Goal: Task Accomplishment & Management: Use online tool/utility

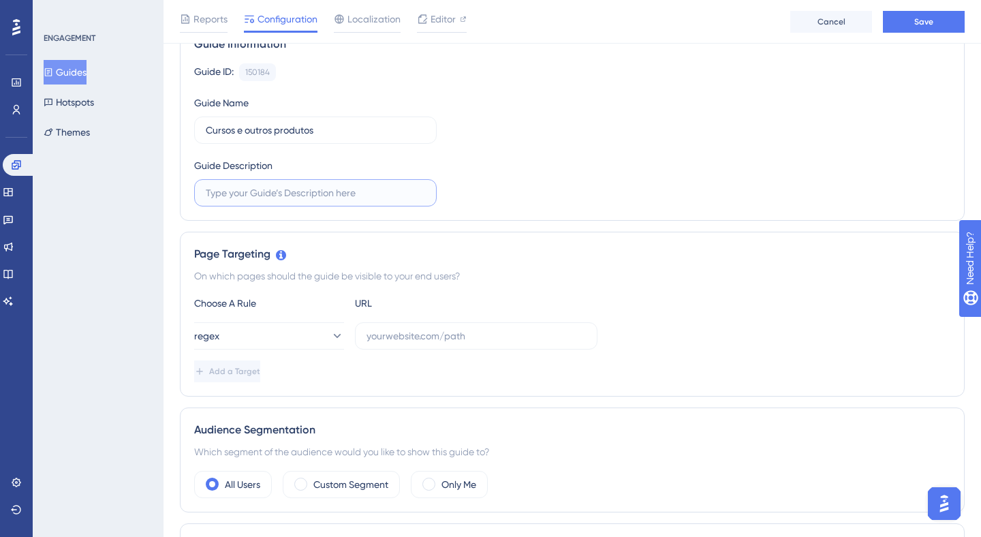
click at [365, 194] on input "text" at bounding box center [315, 192] width 219 height 15
type input "N"
type input "a"
type input "Apresentação da nova página"
click at [425, 331] on input "text" at bounding box center [476, 335] width 219 height 15
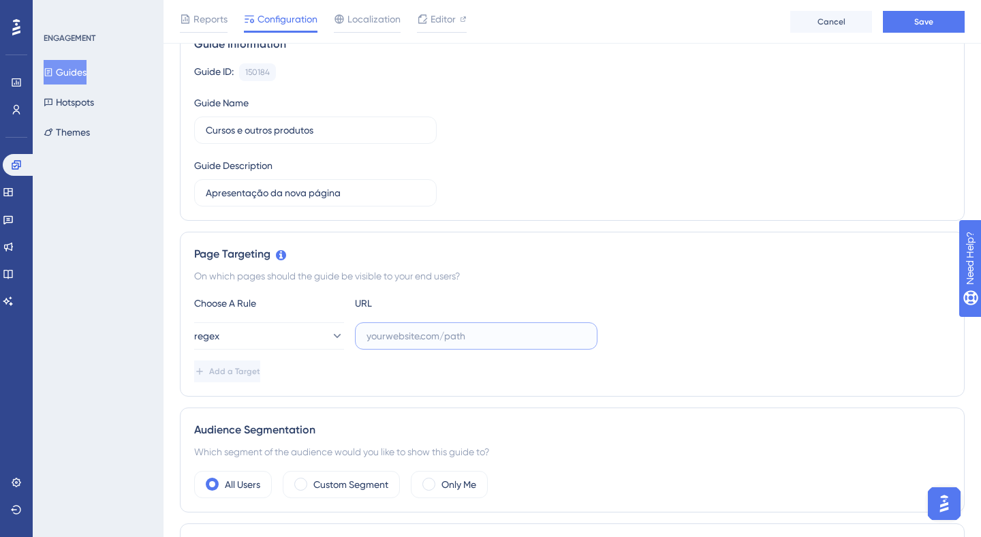
paste input "https:\/\/(payment|escolas)\.olaisaac.(io|dev)\/[a-zA-Z0-9\-]+\/produtos?(.*)ta…"
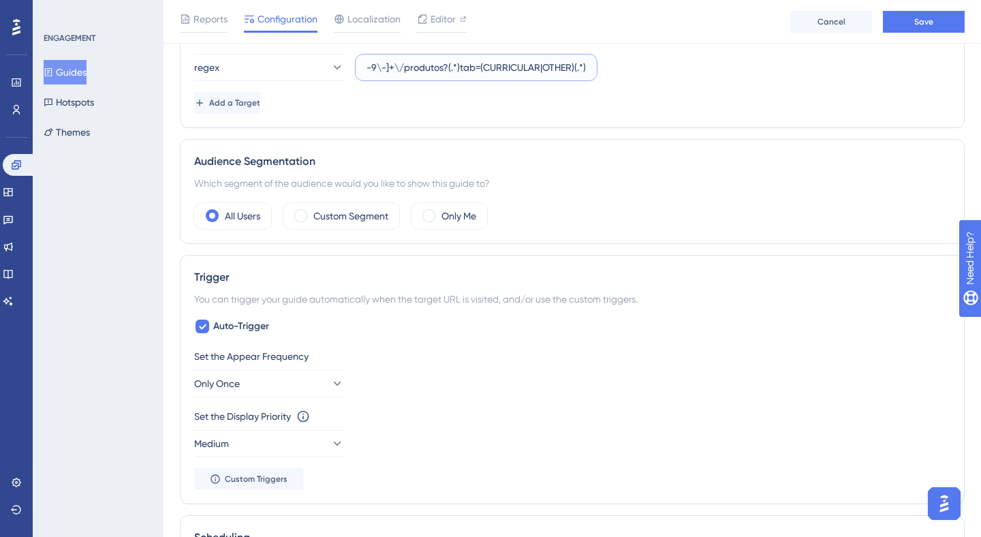
scroll to position [412, 0]
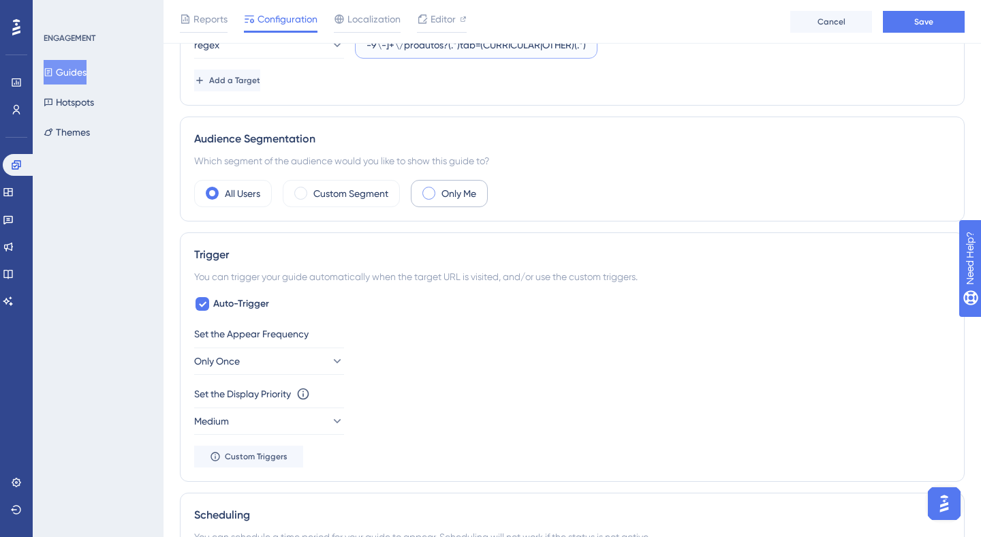
type input "https:\/\/(payment|escolas)\.olaisaac.(io|dev)\/[a-zA-Z0-9\-]+\/produtos?(.*)ta…"
click at [429, 195] on span at bounding box center [429, 193] width 13 height 13
click at [440, 189] on input "radio" at bounding box center [440, 189] width 0 height 0
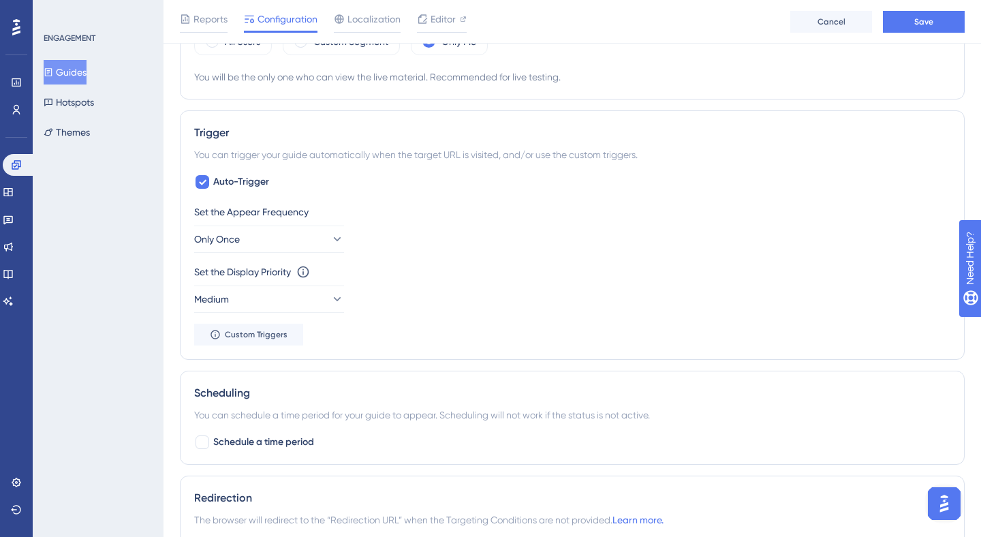
scroll to position [553, 0]
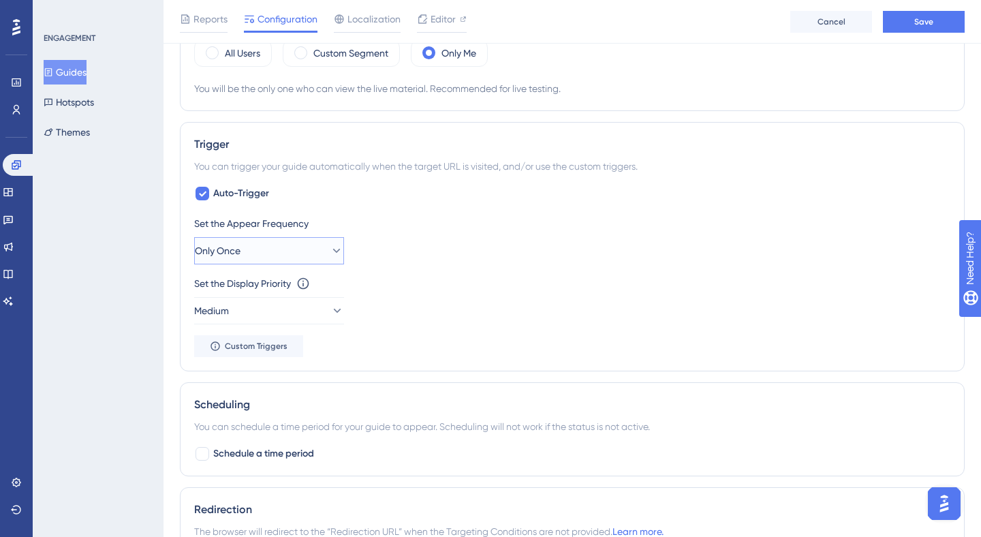
click at [330, 249] on icon at bounding box center [337, 251] width 14 height 14
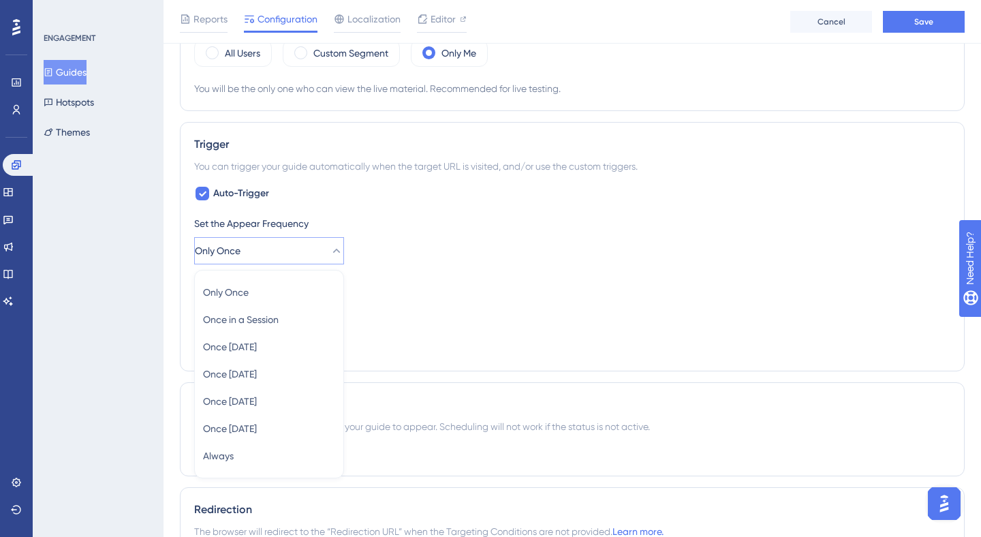
scroll to position [658, 0]
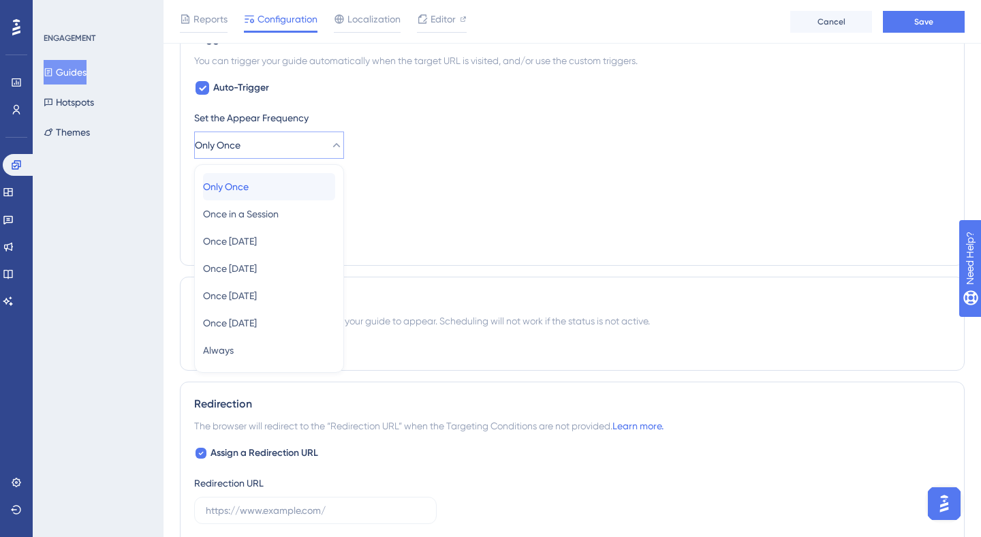
click at [313, 187] on div "Only Once Only Once" at bounding box center [269, 186] width 132 height 27
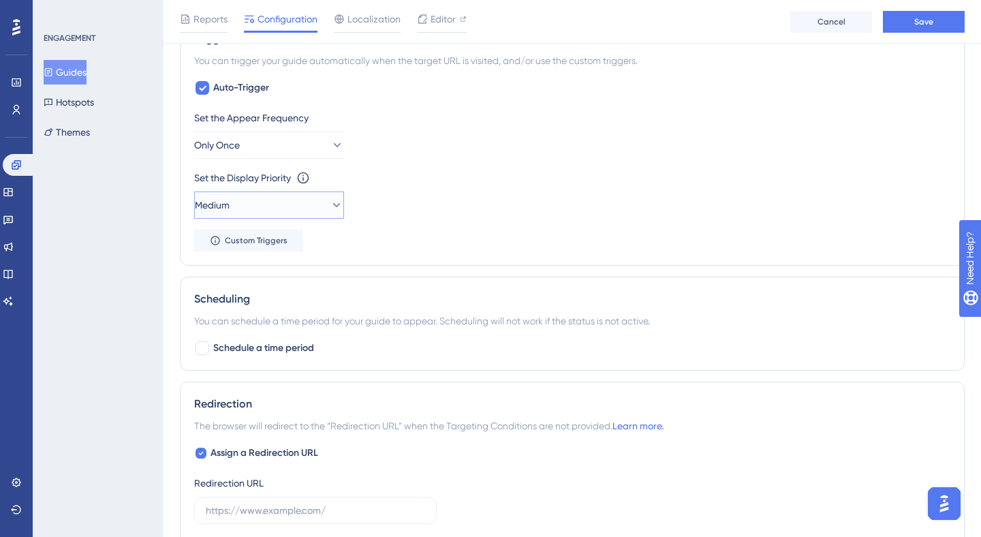
click at [301, 206] on button "Medium" at bounding box center [269, 205] width 150 height 27
click at [418, 182] on div "Set the Display Priority This option will set the display priority between auto…" at bounding box center [572, 178] width 756 height 16
click at [296, 200] on button "Medium" at bounding box center [269, 205] width 150 height 27
click at [262, 321] on div "Highest Highest" at bounding box center [269, 328] width 132 height 27
click at [362, 208] on div "Set the Display Priority This option will set the display priority between auto…" at bounding box center [572, 194] width 756 height 49
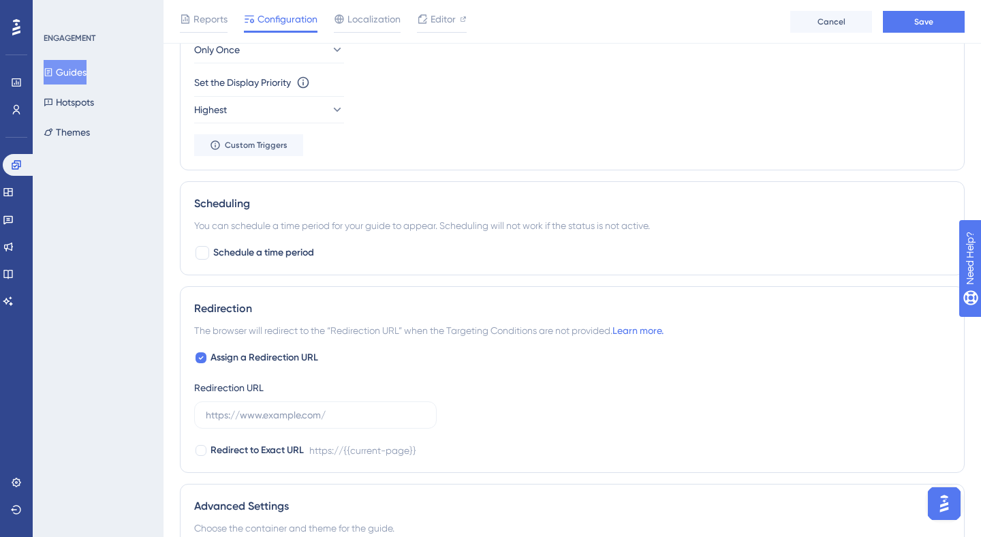
scroll to position [762, 0]
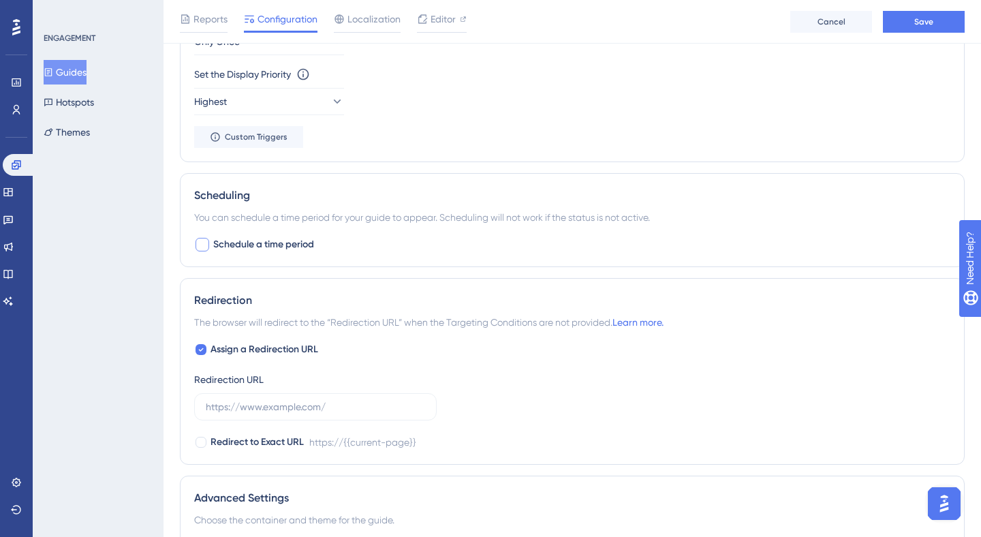
click at [205, 249] on div at bounding box center [203, 245] width 14 height 14
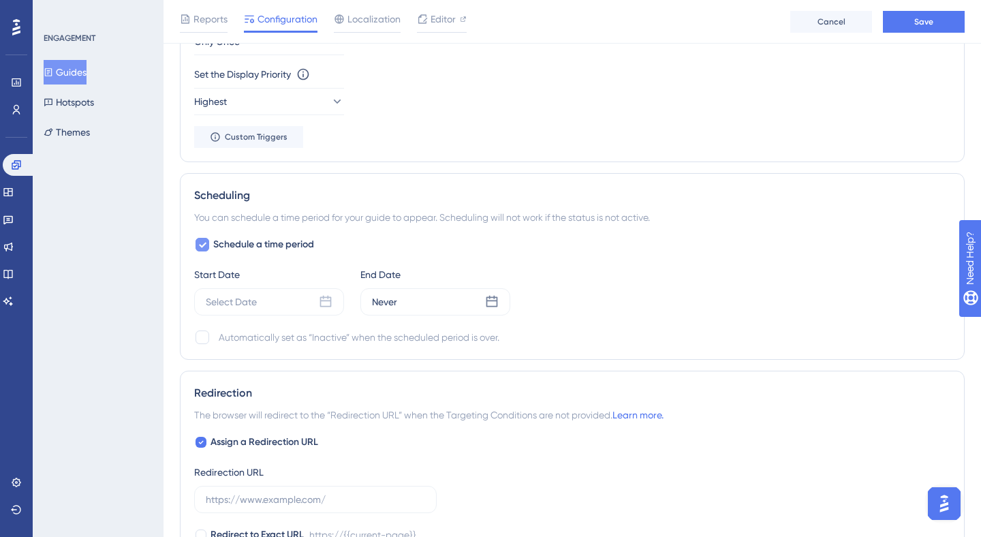
click at [202, 245] on icon at bounding box center [202, 244] width 8 height 11
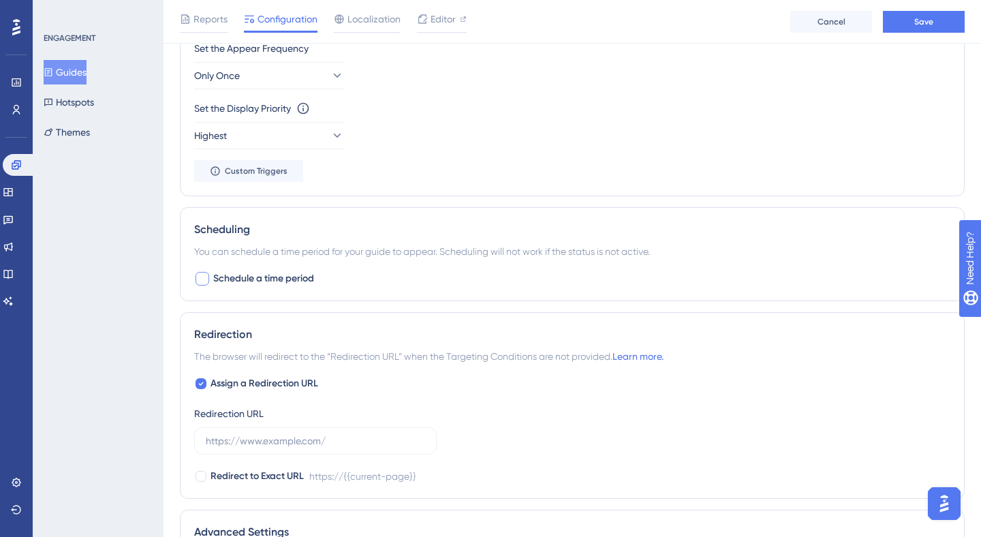
scroll to position [622, 0]
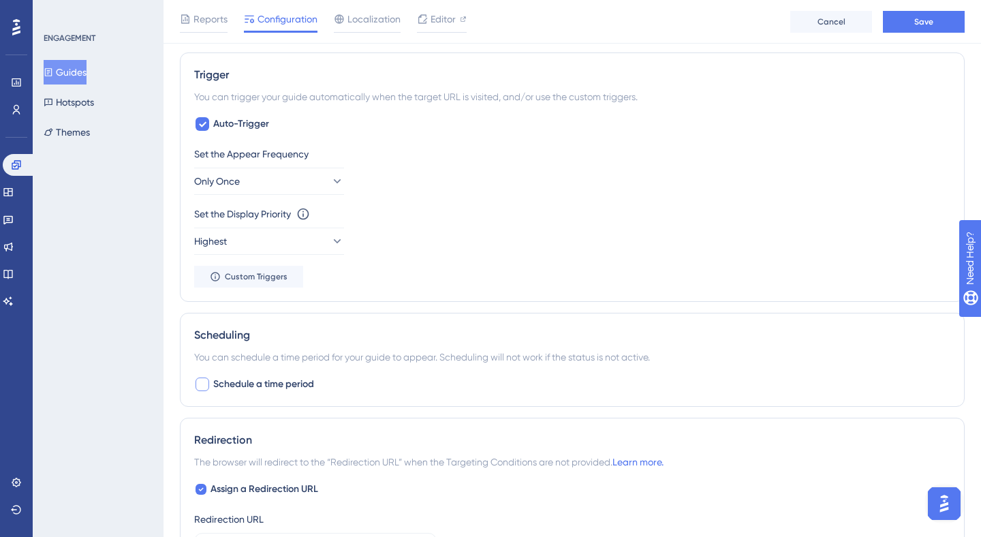
click at [220, 385] on span "Schedule a time period" at bounding box center [263, 384] width 101 height 16
checkbox input "true"
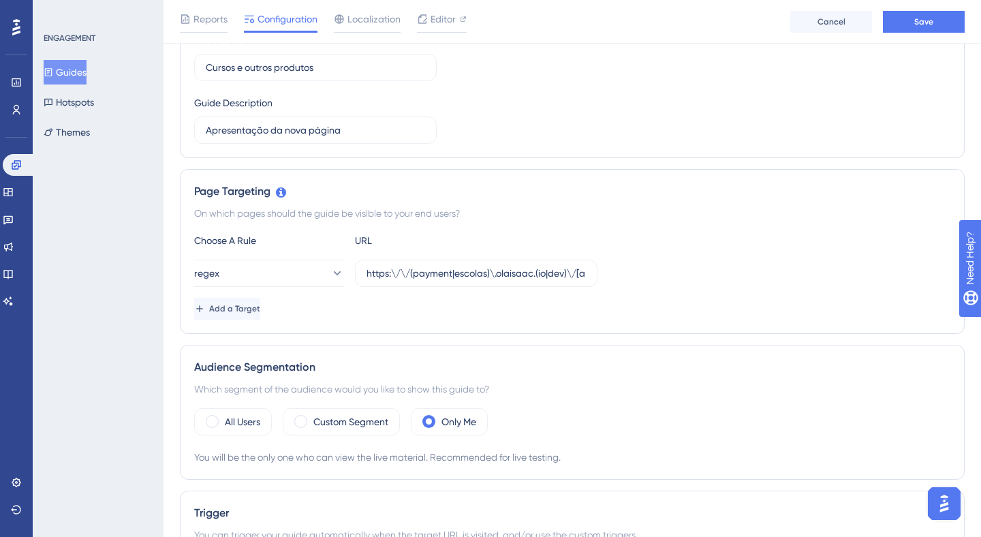
scroll to position [170, 0]
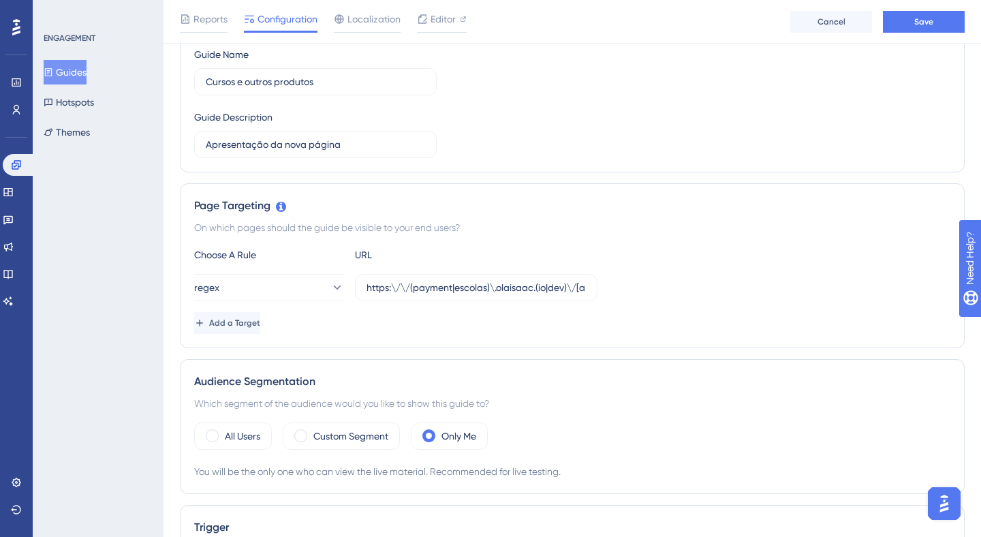
click at [425, 229] on div "On which pages should the guide be visible to your end users?" at bounding box center [572, 227] width 756 height 16
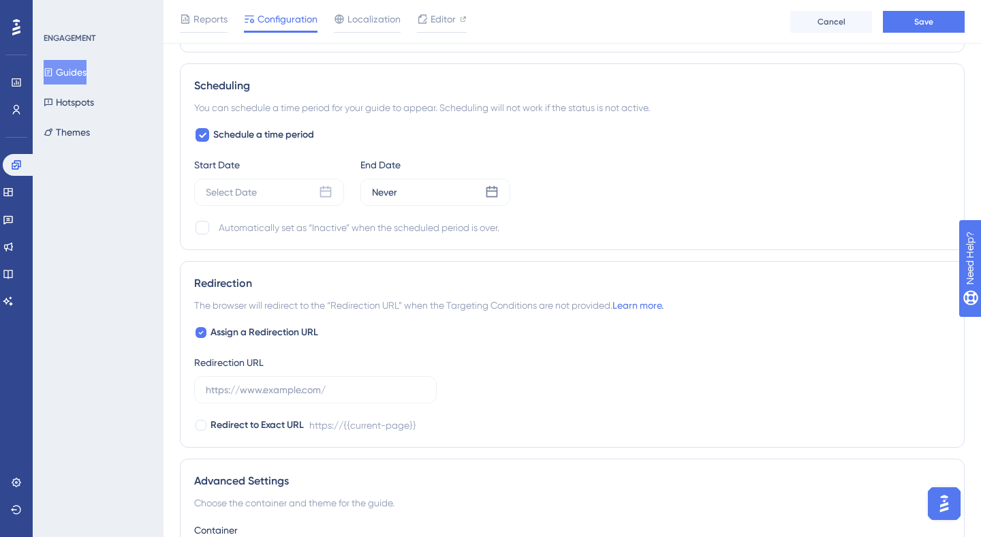
scroll to position [893, 0]
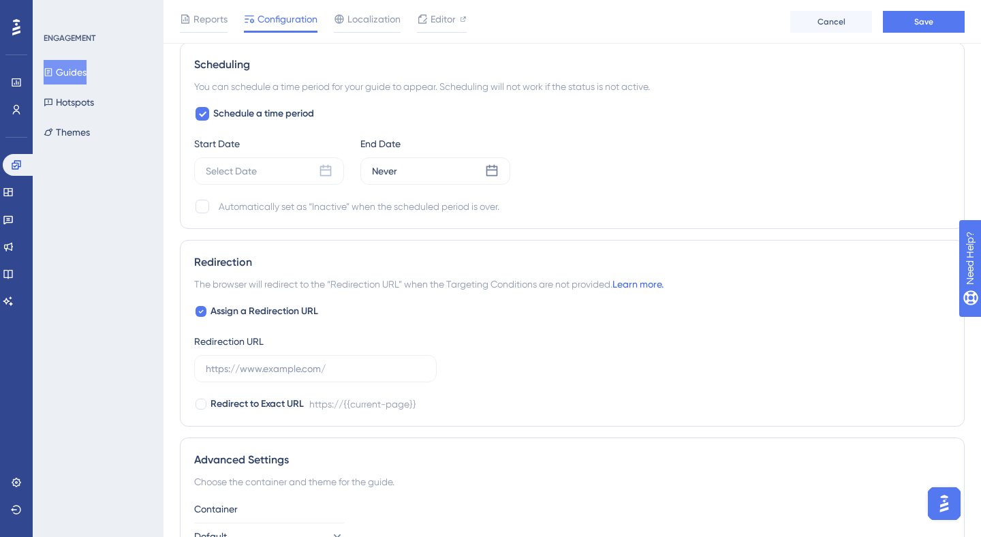
click at [637, 282] on link "Learn more." at bounding box center [638, 284] width 51 height 11
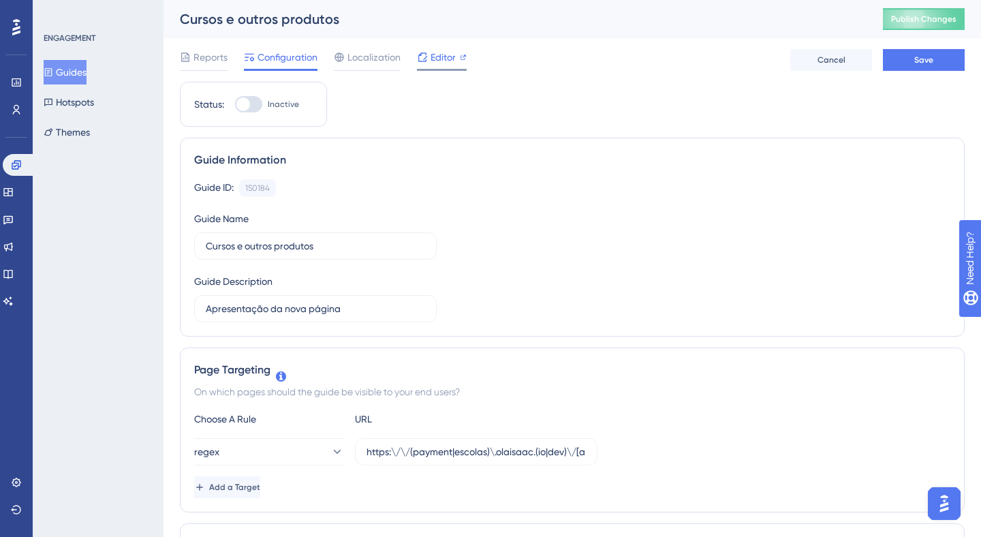
click at [444, 52] on span "Editor" at bounding box center [443, 57] width 25 height 16
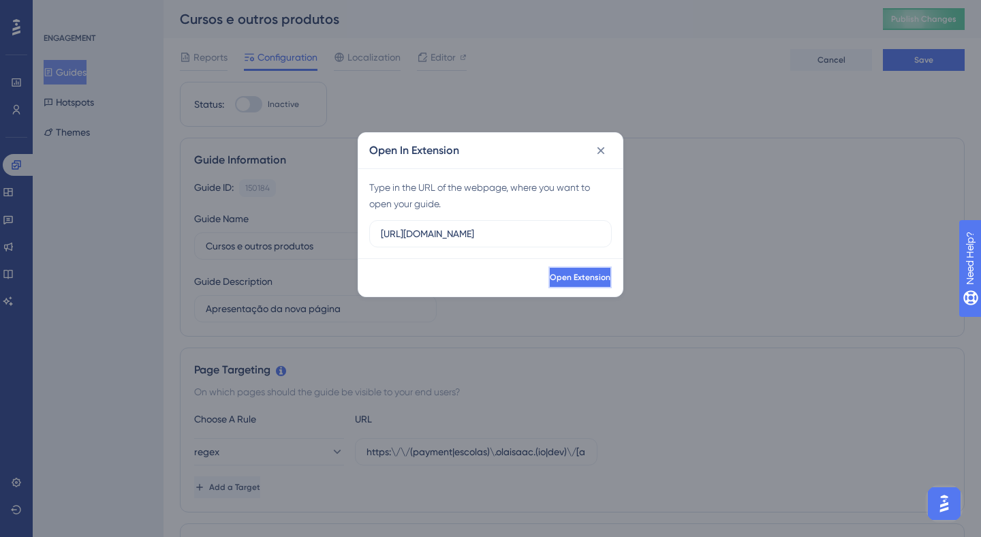
click at [557, 281] on span "Open Extension" at bounding box center [580, 277] width 61 height 11
click at [601, 151] on icon at bounding box center [601, 150] width 7 height 7
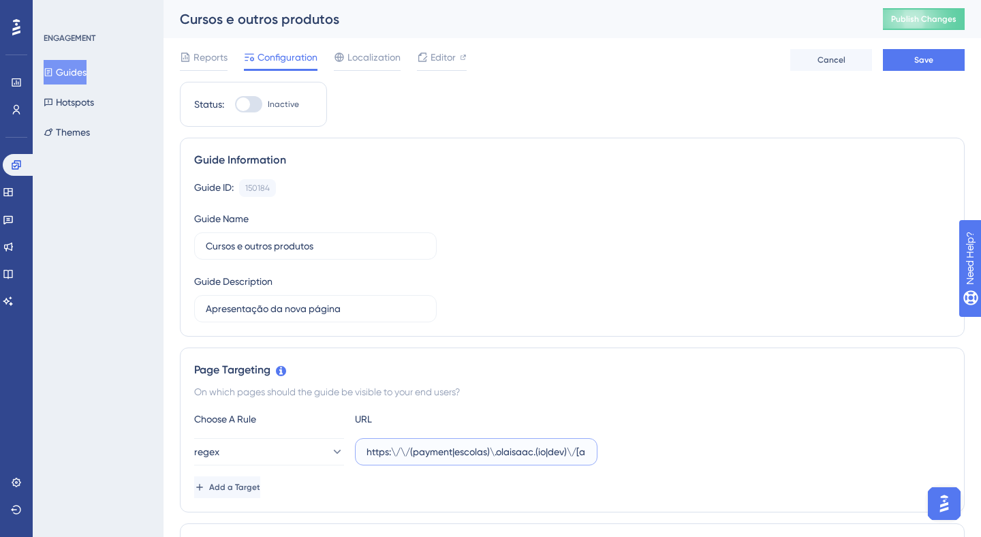
click at [436, 446] on input "https:\/\/(payment|escolas)\.olaisaac.(io|dev)\/[a-zA-Z0-9\-]+\/produtos?(.*)ta…" at bounding box center [476, 451] width 219 height 15
paste input "payment"
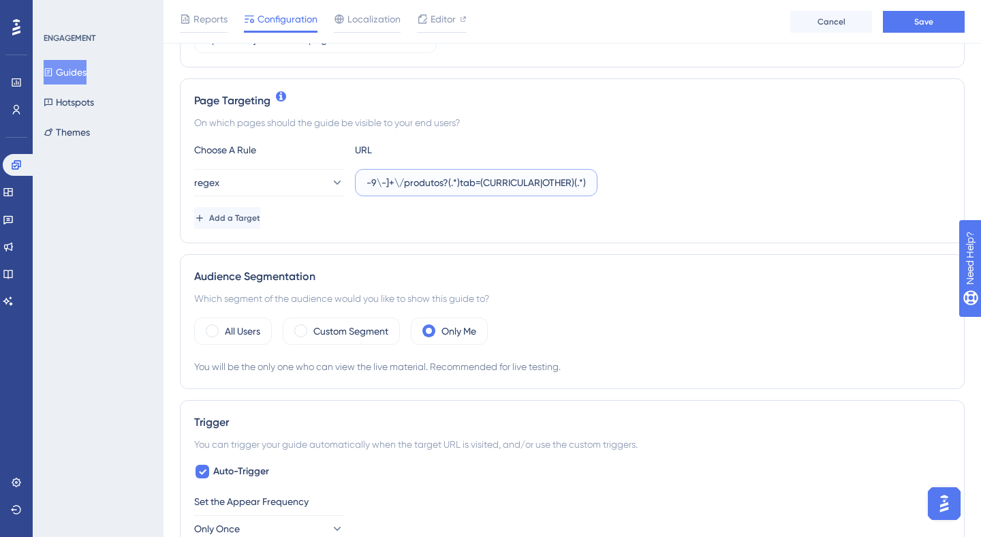
scroll to position [303, 0]
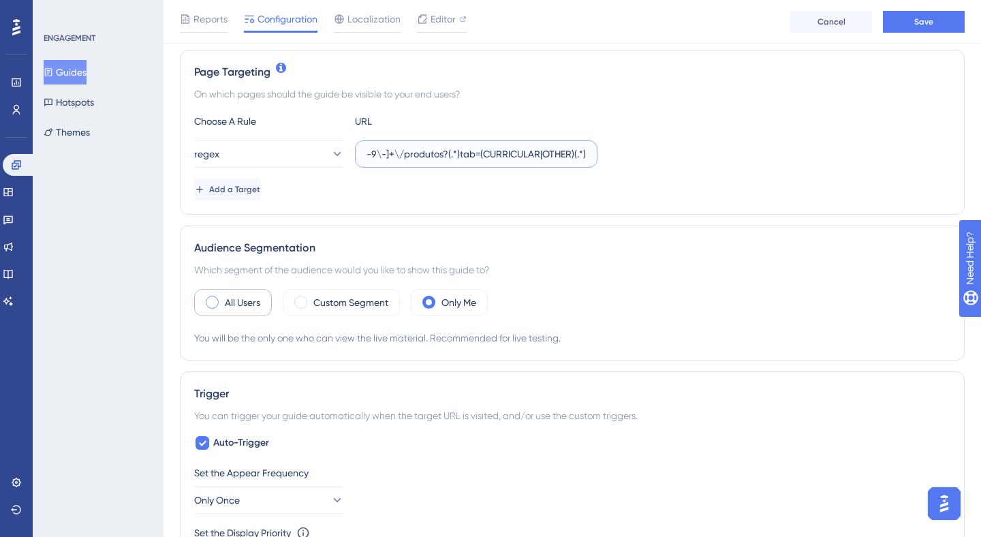
type input "https:\/\/payment.olaisaac.(io|dev)\/[a-zA-Z0-9\-]+\/produtos?(.*)tab=(CURRICUL…"
click at [253, 309] on label "All Users" at bounding box center [242, 302] width 35 height 16
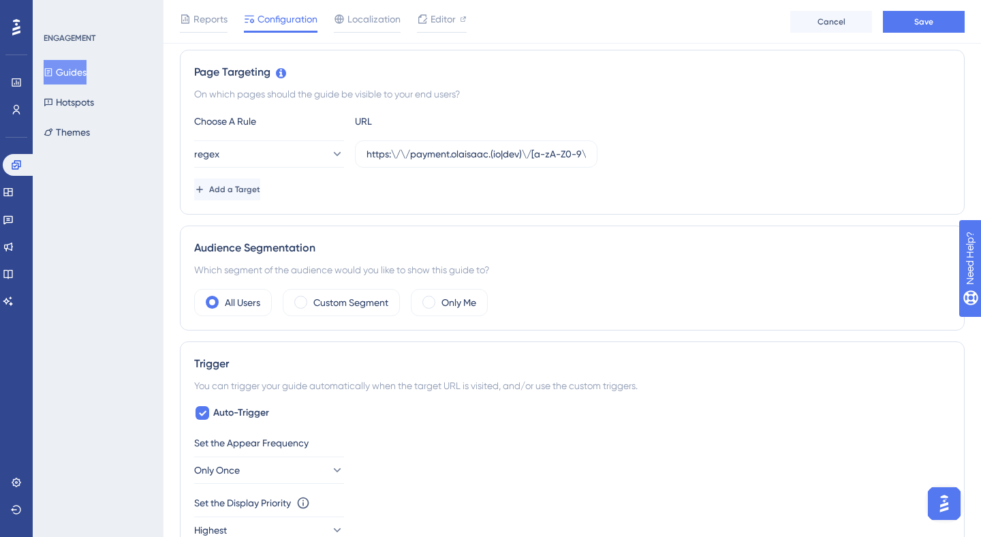
click at [579, 203] on div "Page Targeting On which pages should the guide be visible to your end users? Ch…" at bounding box center [572, 132] width 785 height 165
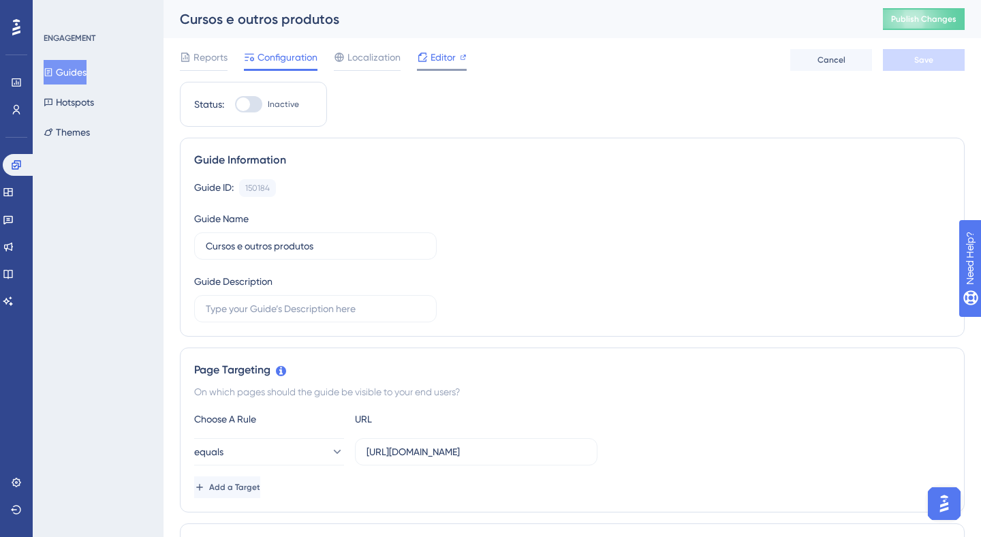
click at [439, 63] on span "Editor" at bounding box center [443, 57] width 25 height 16
click at [440, 57] on span "Editor" at bounding box center [443, 57] width 25 height 16
click at [444, 55] on span "Editor" at bounding box center [443, 57] width 25 height 16
